Goal: Find specific page/section: Find specific page/section

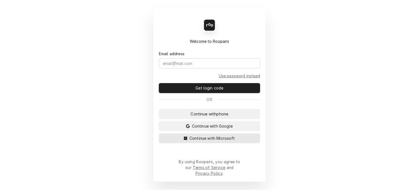
click at [193, 141] on span "Continue with Microsoft" at bounding box center [212, 138] width 48 height 6
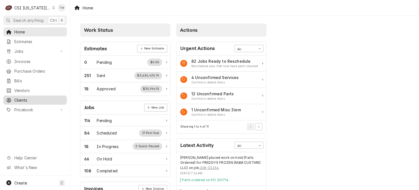
click at [20, 98] on span "Clients" at bounding box center [39, 100] width 50 height 6
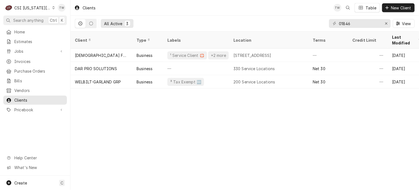
click at [167, 137] on div "Clients TW Table New Client All Active 3 01846 View Client Type Labels Location…" at bounding box center [245, 95] width 349 height 190
drag, startPoint x: 356, startPoint y: 22, endPoint x: 245, endPoint y: 17, distance: 111.4
click at [245, 17] on div "All Active 3 01846 View" at bounding box center [245, 23] width 340 height 15
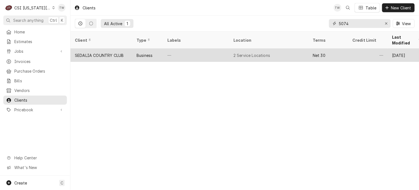
type input "5074"
click at [130, 49] on div "SEDALIA COUNTRY CLUB" at bounding box center [102, 54] width 62 height 13
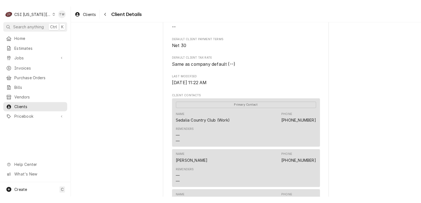
scroll to position [116, 0]
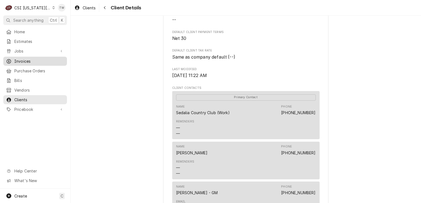
click at [25, 63] on link "Invoices" at bounding box center [35, 61] width 64 height 9
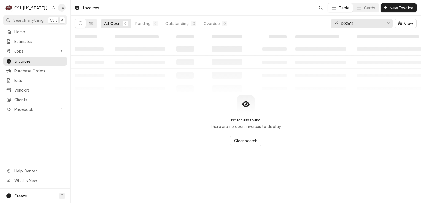
click at [360, 26] on input "302616" at bounding box center [361, 23] width 41 height 9
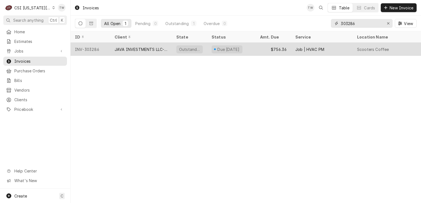
type input "303286"
click at [111, 50] on div "JAVA INVESTMENTS LLC-SCOOTERS" at bounding box center [141, 49] width 62 height 13
